Goal: Information Seeking & Learning: Learn about a topic

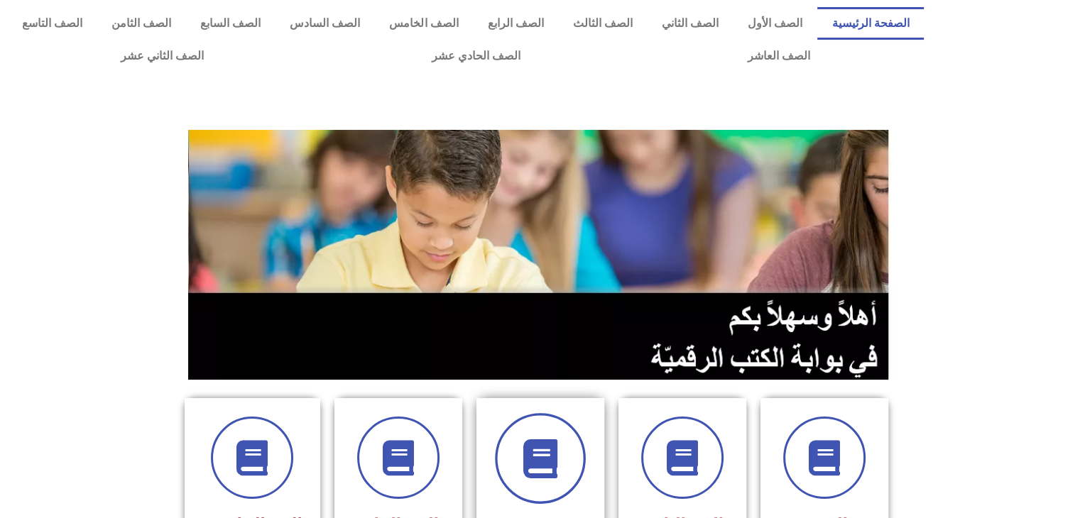
click at [517, 464] on span at bounding box center [540, 458] width 91 height 91
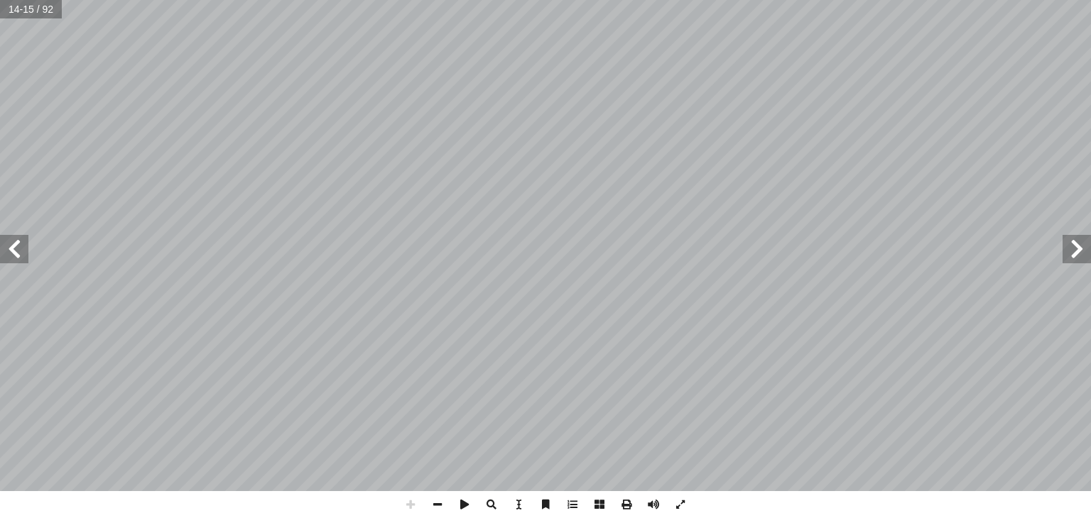
click at [599, 0] on html "الصفحة الرئيسية الصف الأول الصف الثاني الصف الثالث الصف الرابع الصف الخامس الصف…" at bounding box center [545, 64] width 1091 height 129
click at [415, 0] on html "الصفحة الرئيسية الصف الأول الصف الثاني الصف الثالث الصف الرابع الصف الخامس الصف…" at bounding box center [545, 64] width 1091 height 129
